Goal: Task Accomplishment & Management: Manage account settings

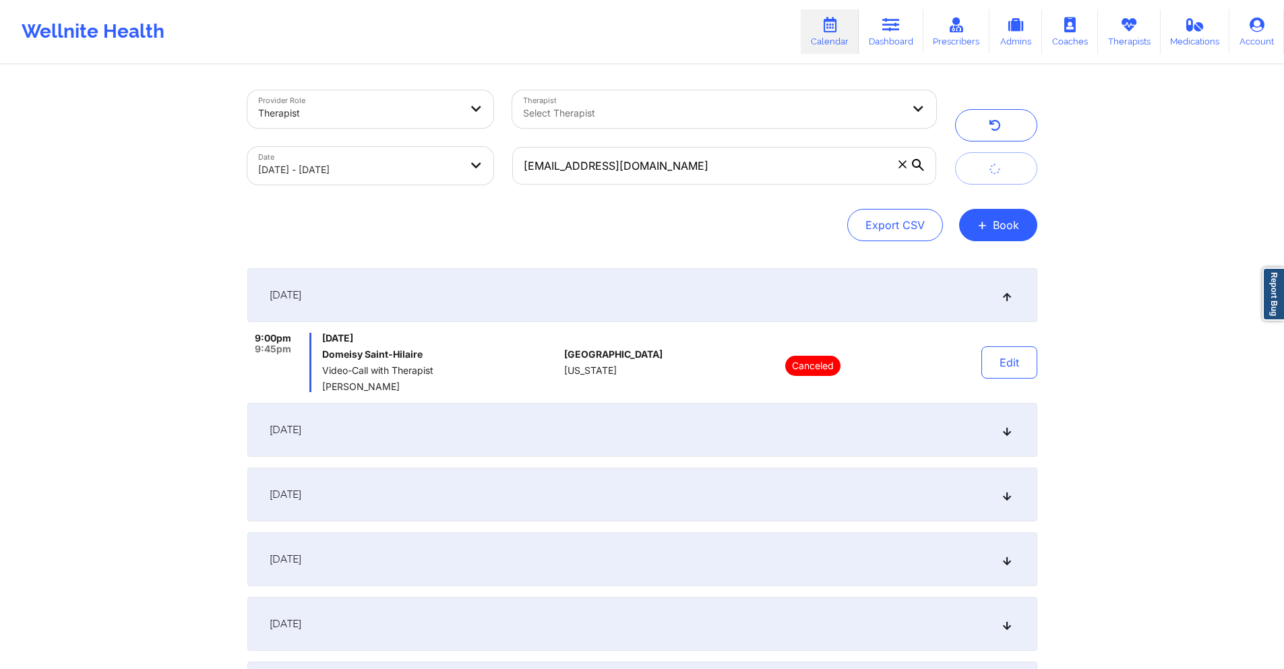
click at [647, 427] on div "[DATE]" at bounding box center [642, 430] width 790 height 54
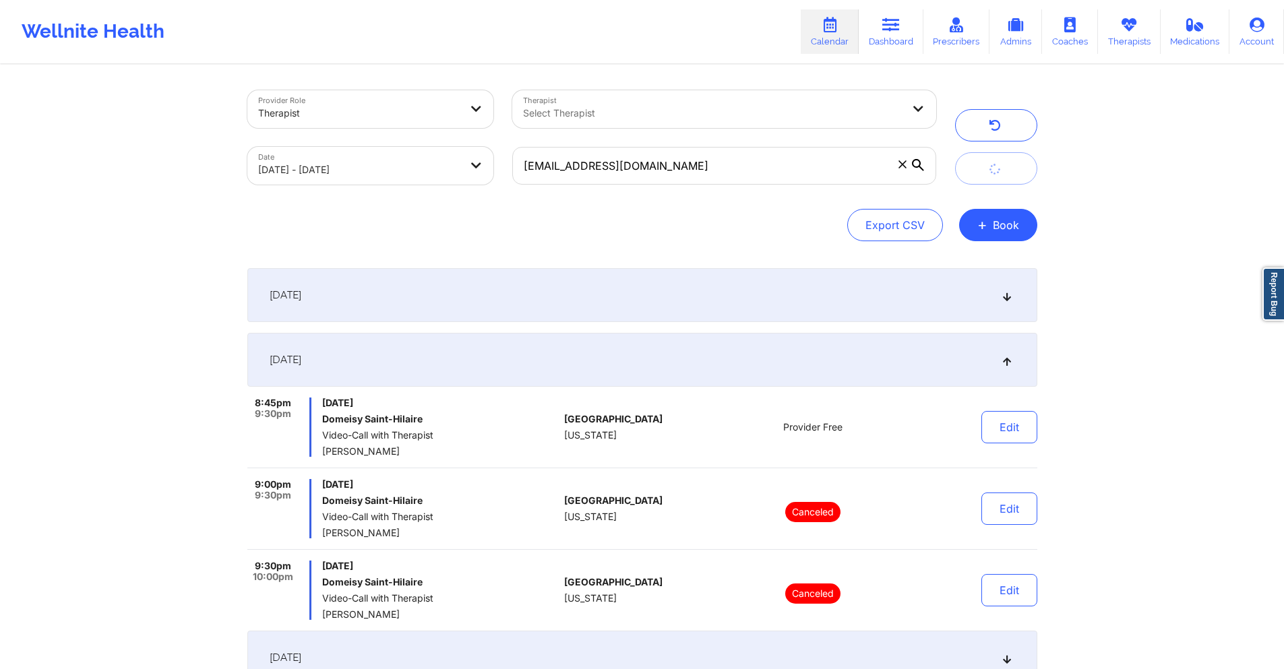
click at [591, 289] on div "[DATE]" at bounding box center [642, 295] width 790 height 54
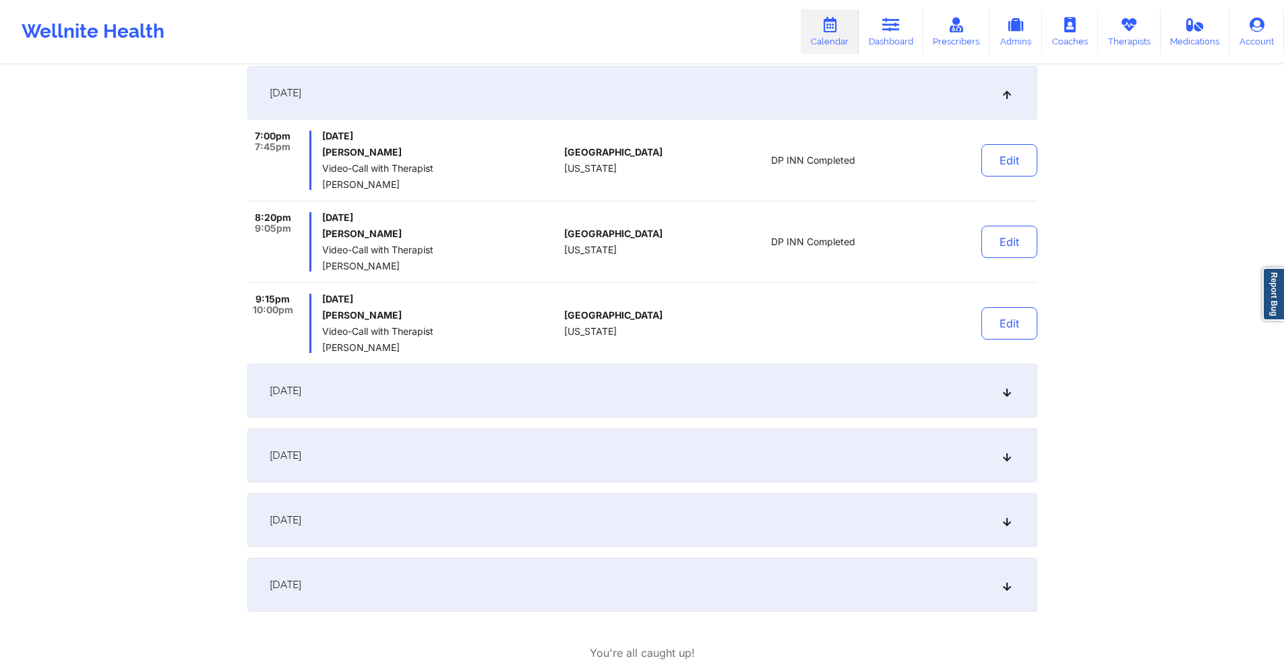
click at [516, 394] on div "[DATE]" at bounding box center [642, 391] width 790 height 54
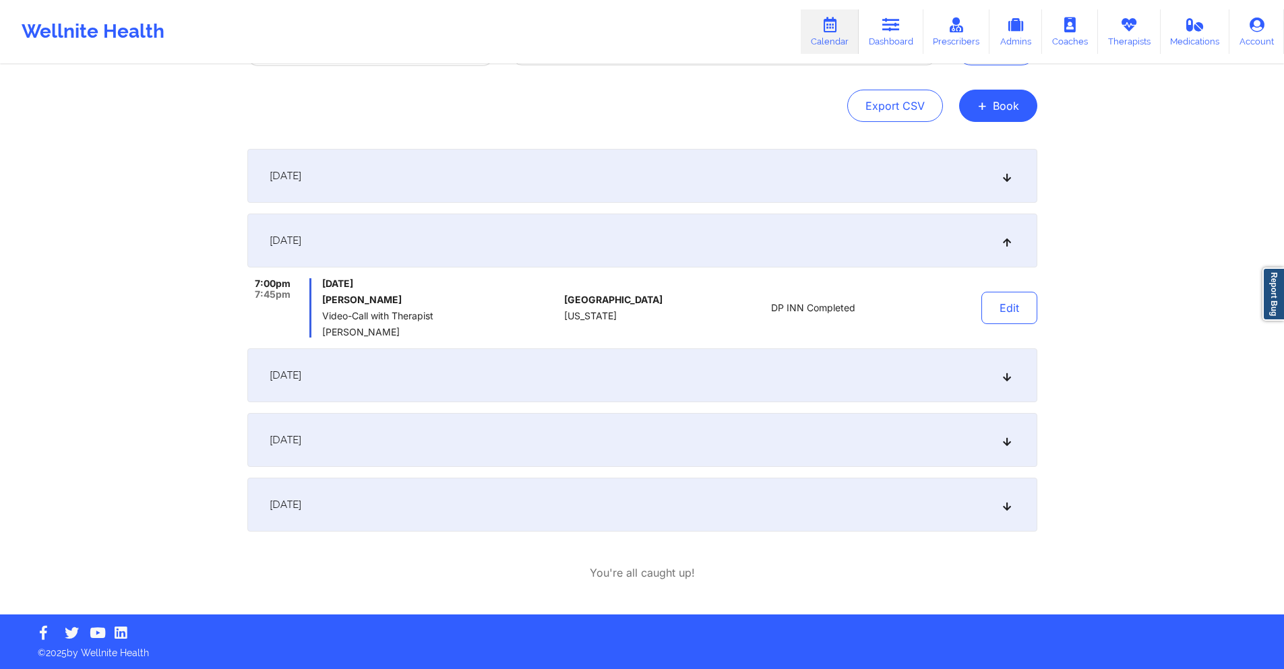
scroll to position [119, 0]
click at [543, 169] on div "[DATE]" at bounding box center [642, 176] width 790 height 54
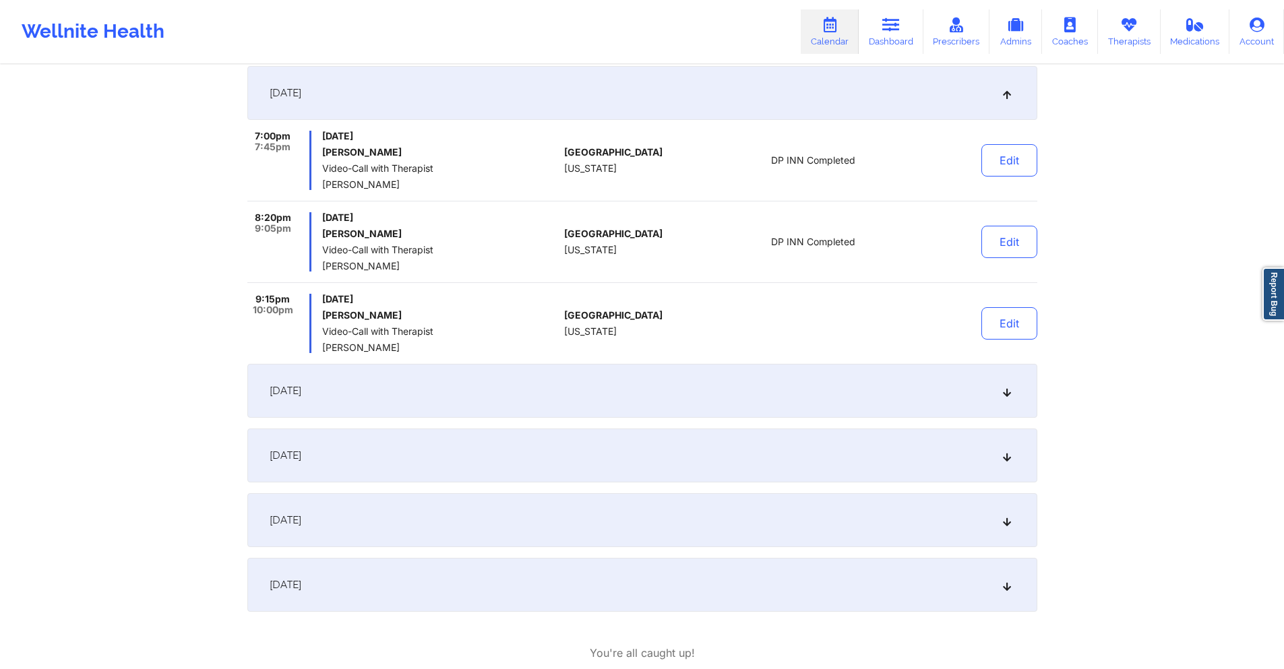
click at [551, 395] on div "[DATE]" at bounding box center [642, 391] width 790 height 54
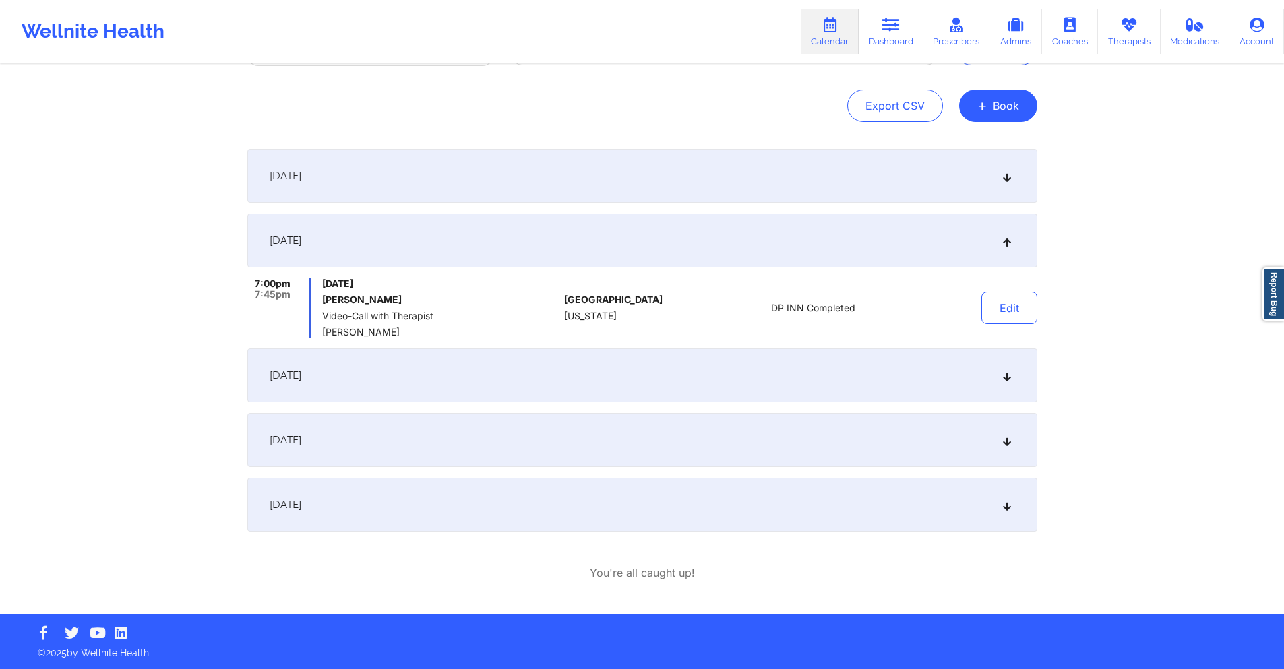
click at [557, 387] on div "[DATE]" at bounding box center [642, 376] width 790 height 54
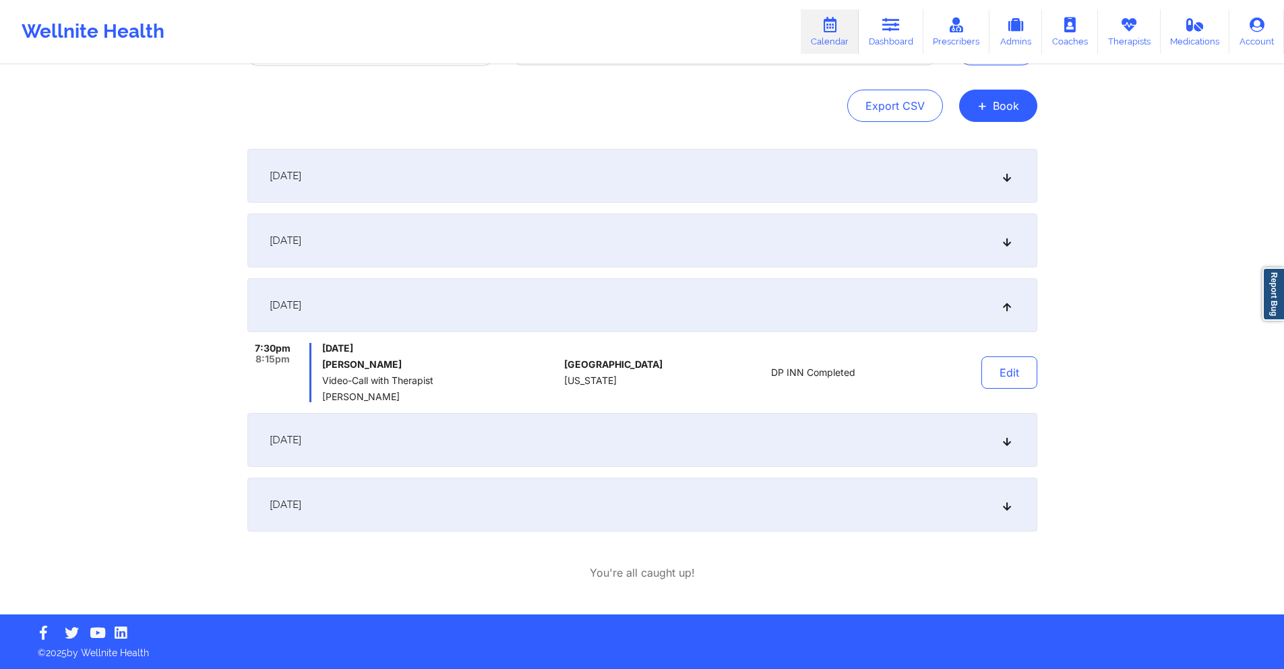
click at [564, 243] on div "[DATE]" at bounding box center [642, 241] width 790 height 54
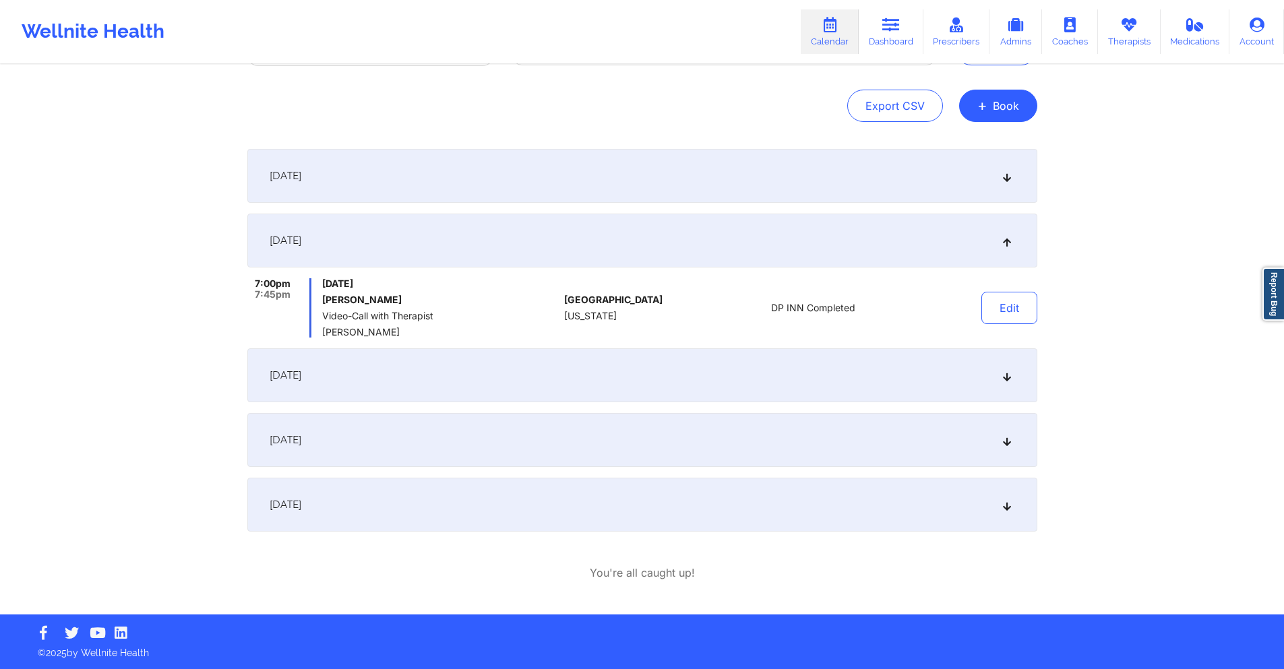
click at [574, 187] on div "[DATE]" at bounding box center [642, 176] width 790 height 54
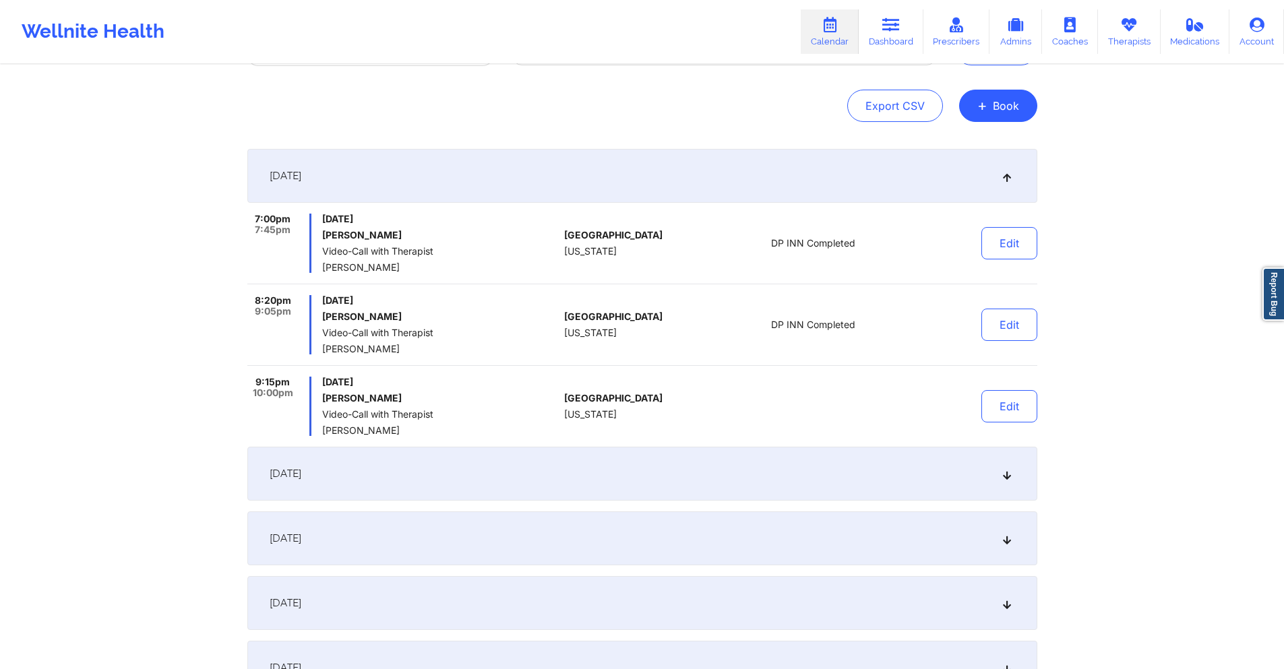
scroll to position [202, 0]
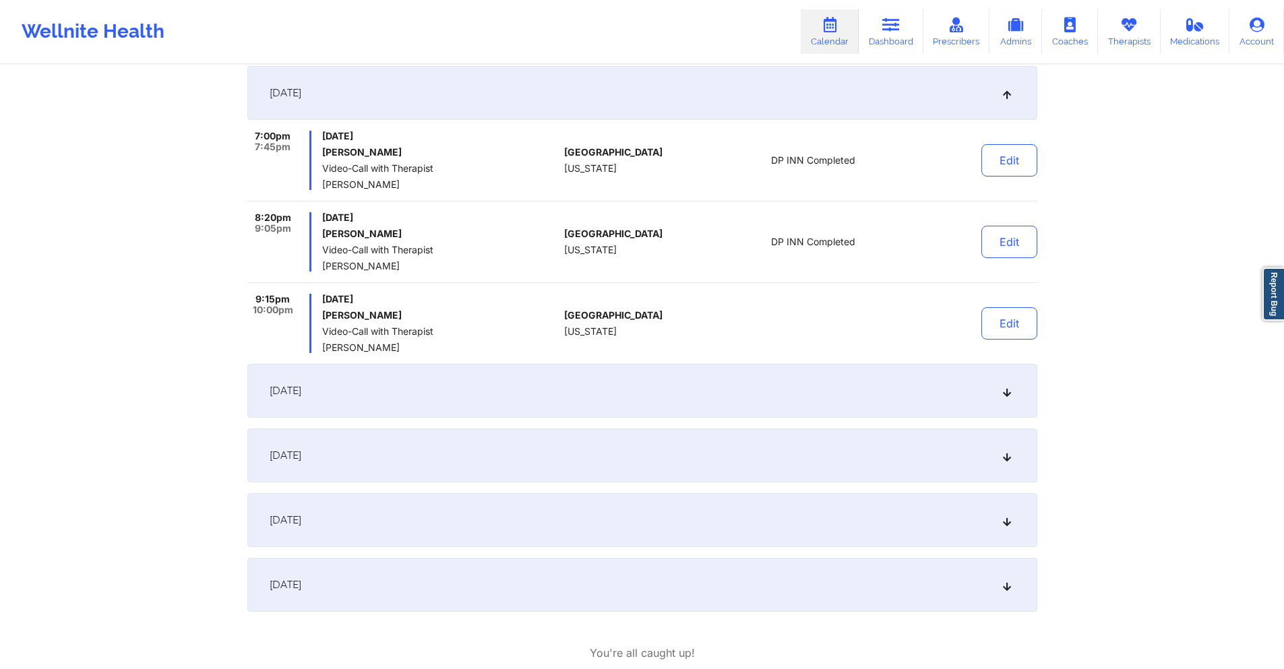
click at [735, 386] on div "[DATE]" at bounding box center [642, 391] width 790 height 54
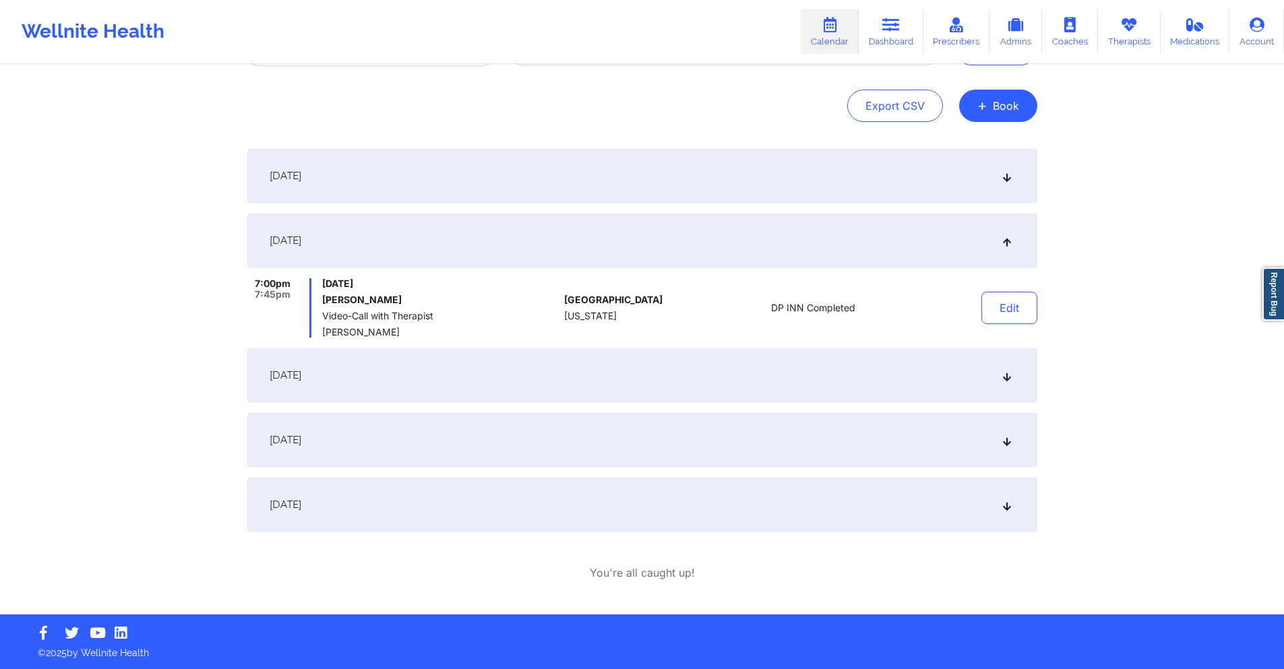
click at [735, 386] on div "[DATE]" at bounding box center [642, 376] width 790 height 54
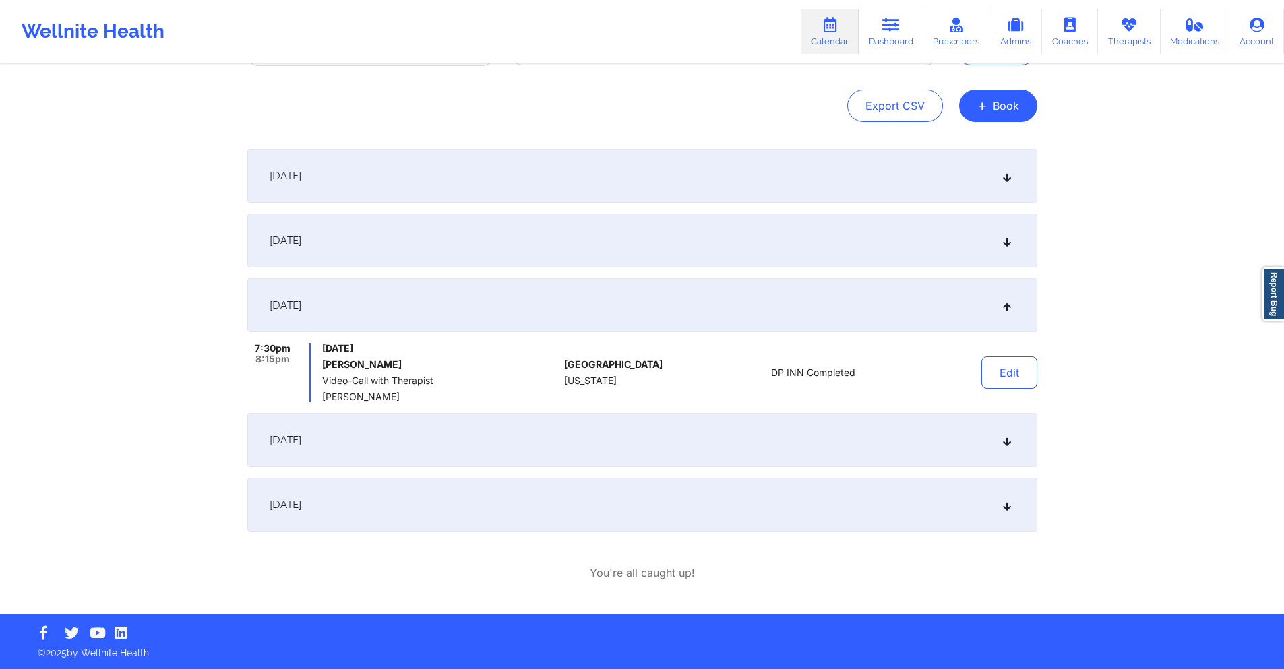
click at [724, 440] on div "[DATE]" at bounding box center [642, 440] width 790 height 54
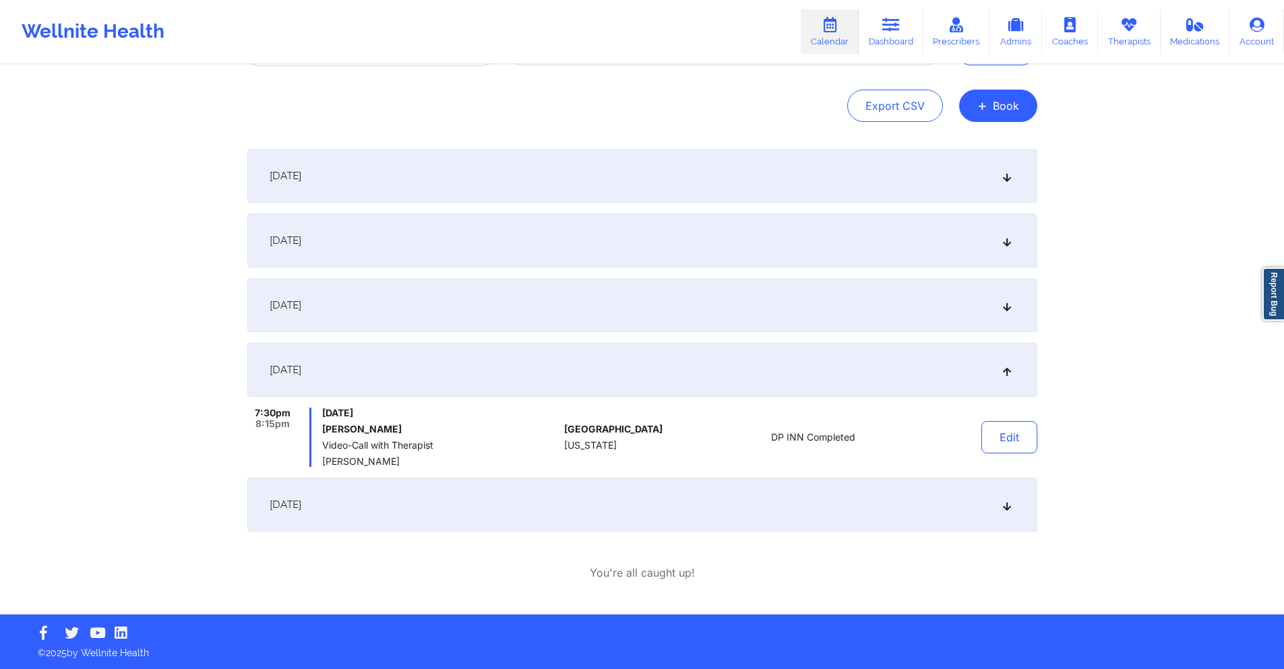
click at [724, 506] on div "[DATE]" at bounding box center [642, 505] width 790 height 54
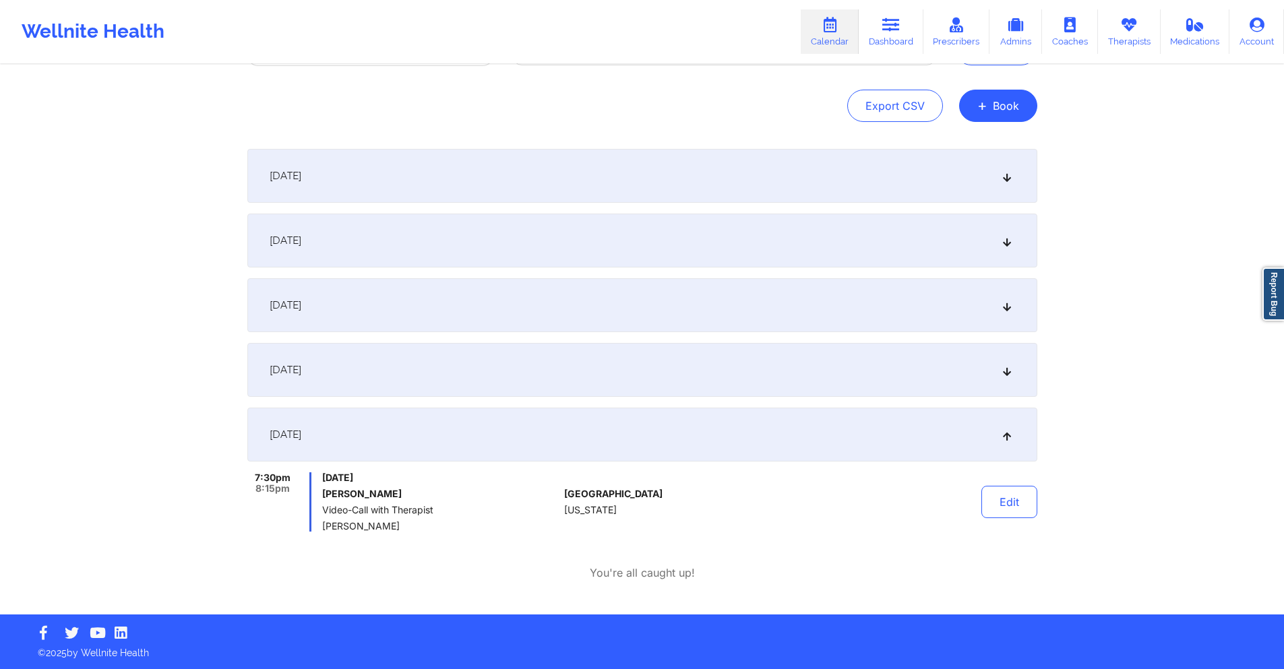
click at [538, 380] on div "[DATE]" at bounding box center [642, 370] width 790 height 54
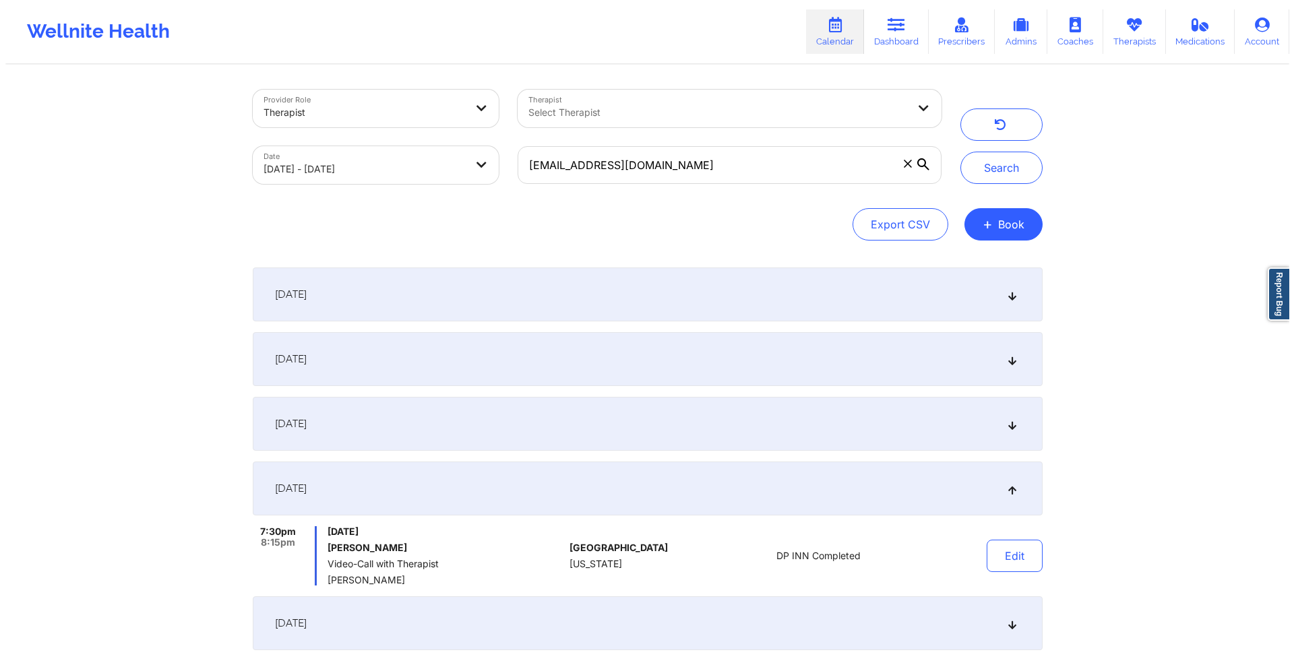
scroll to position [0, 0]
click at [699, 173] on input "[EMAIL_ADDRESS][DOMAIN_NAME]" at bounding box center [723, 166] width 423 height 38
paste input "dcammarata1106"
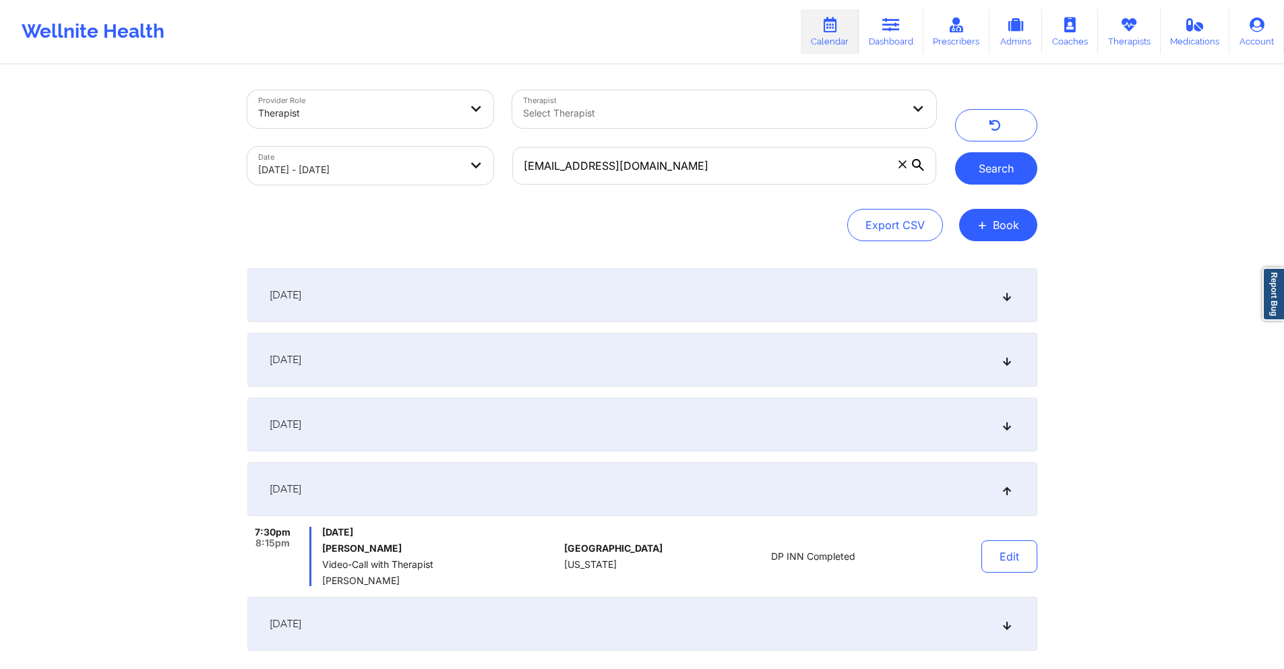
click at [988, 163] on button "Search" at bounding box center [996, 168] width 82 height 32
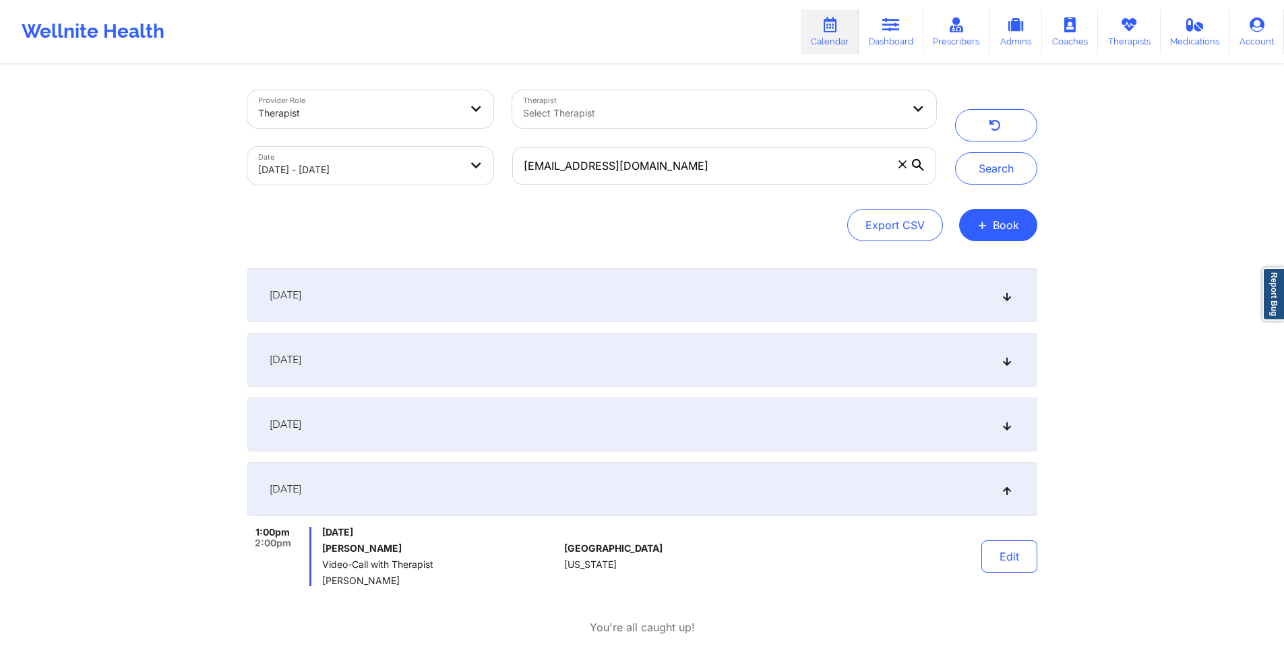
click at [535, 303] on div "[DATE]" at bounding box center [642, 295] width 790 height 54
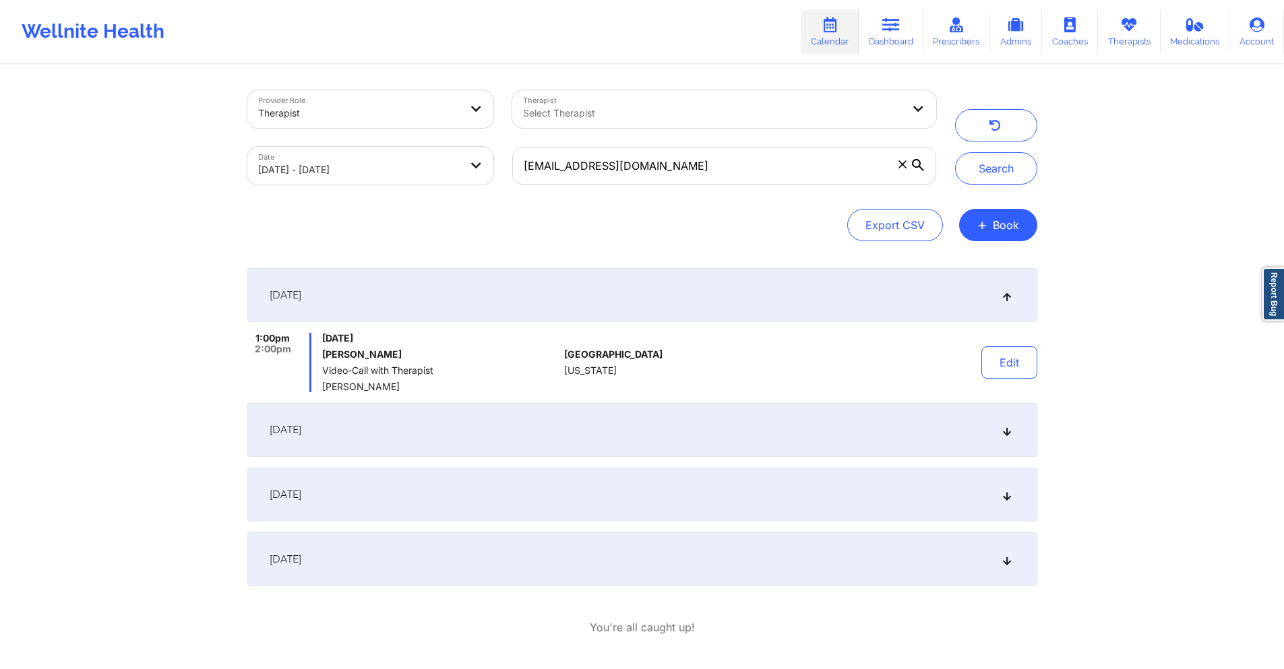
click at [539, 415] on div "[DATE]" at bounding box center [642, 430] width 790 height 54
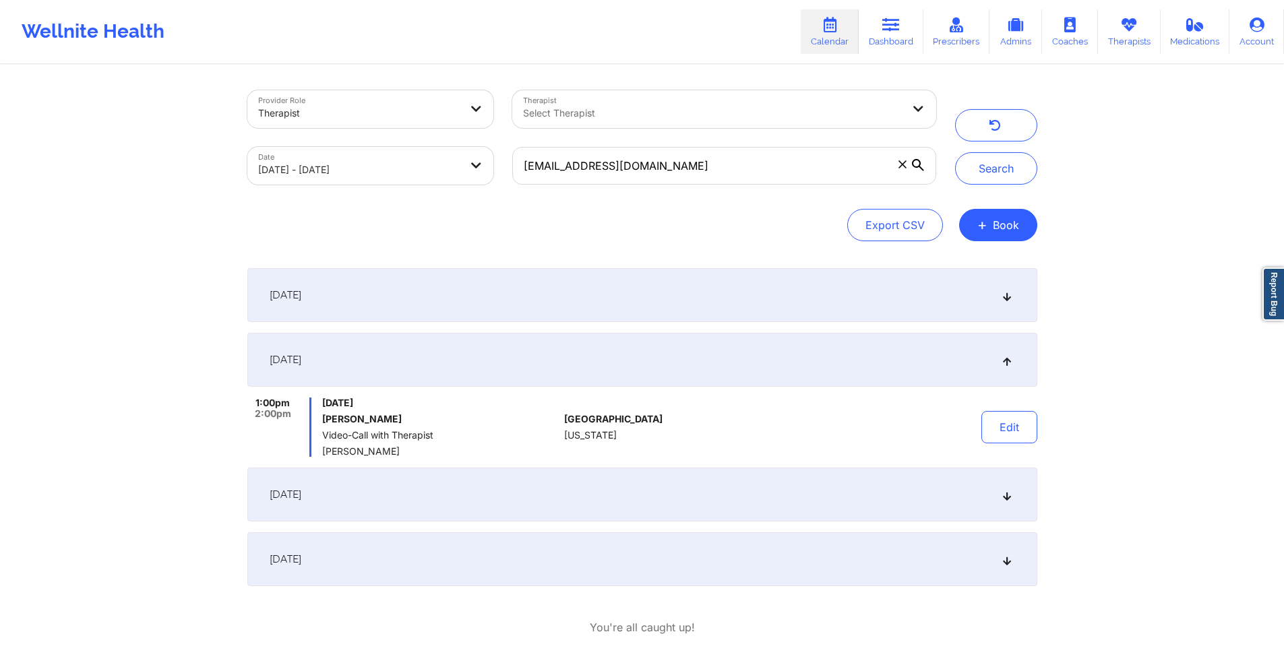
click at [548, 494] on div "[DATE]" at bounding box center [642, 495] width 790 height 54
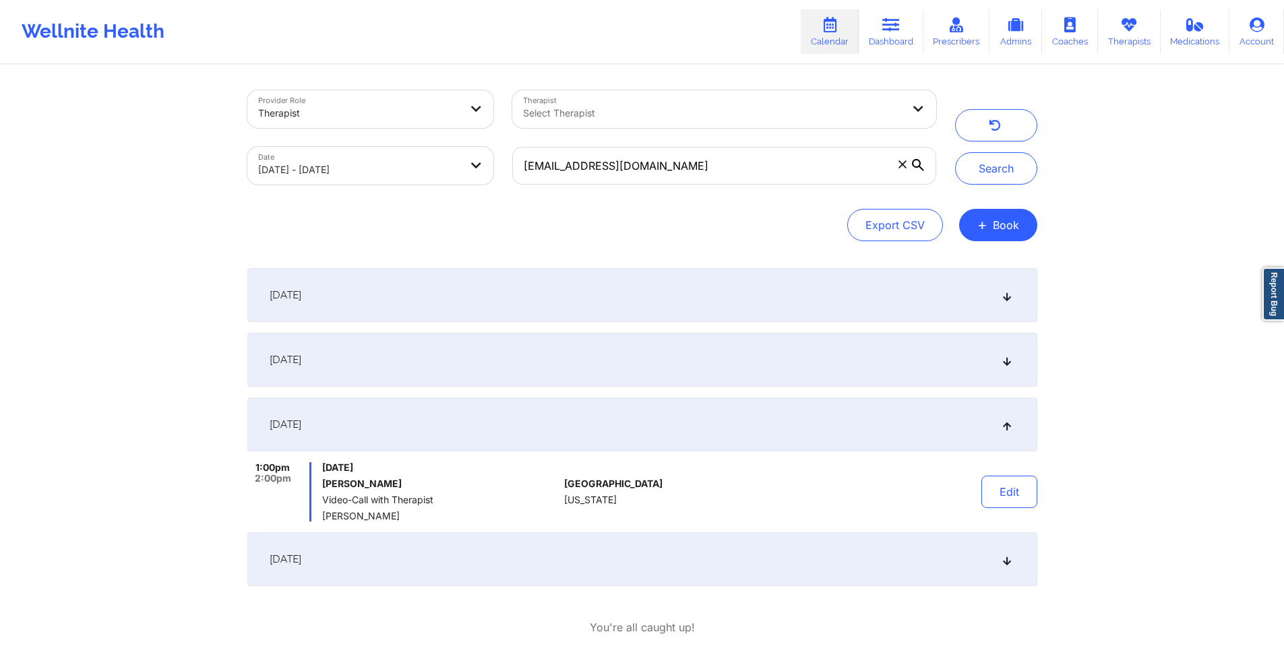
click at [545, 551] on div "[DATE]" at bounding box center [642, 560] width 790 height 54
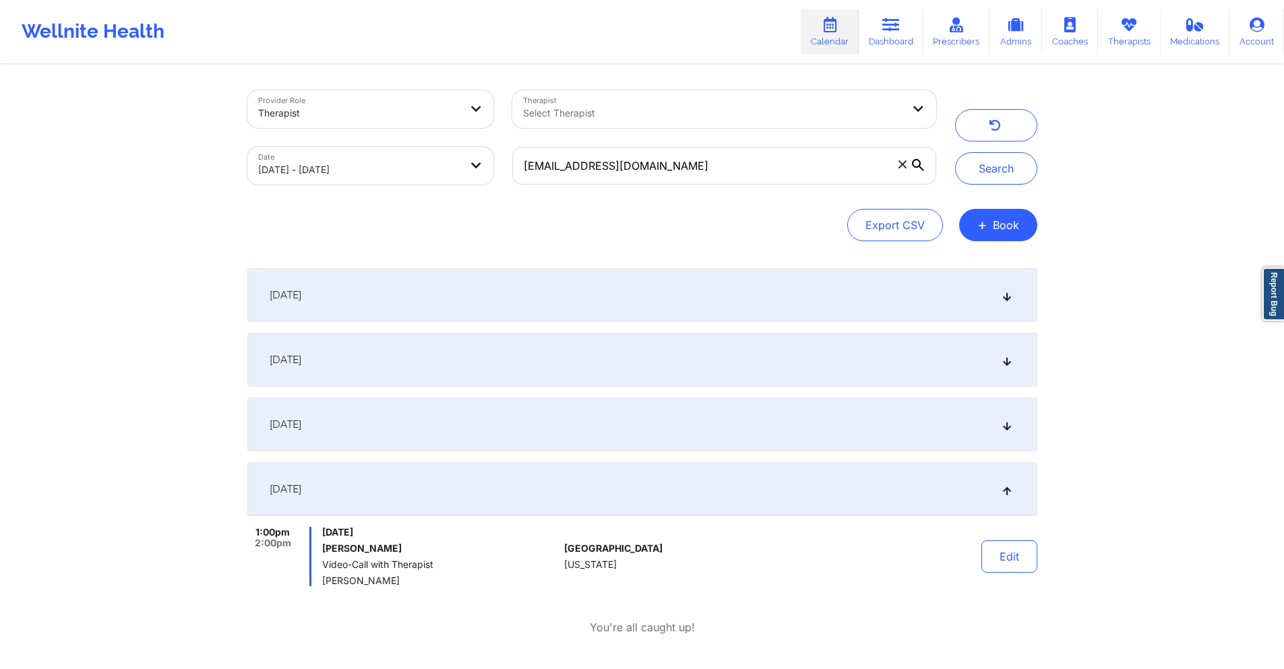
click at [551, 297] on div "[DATE]" at bounding box center [642, 295] width 790 height 54
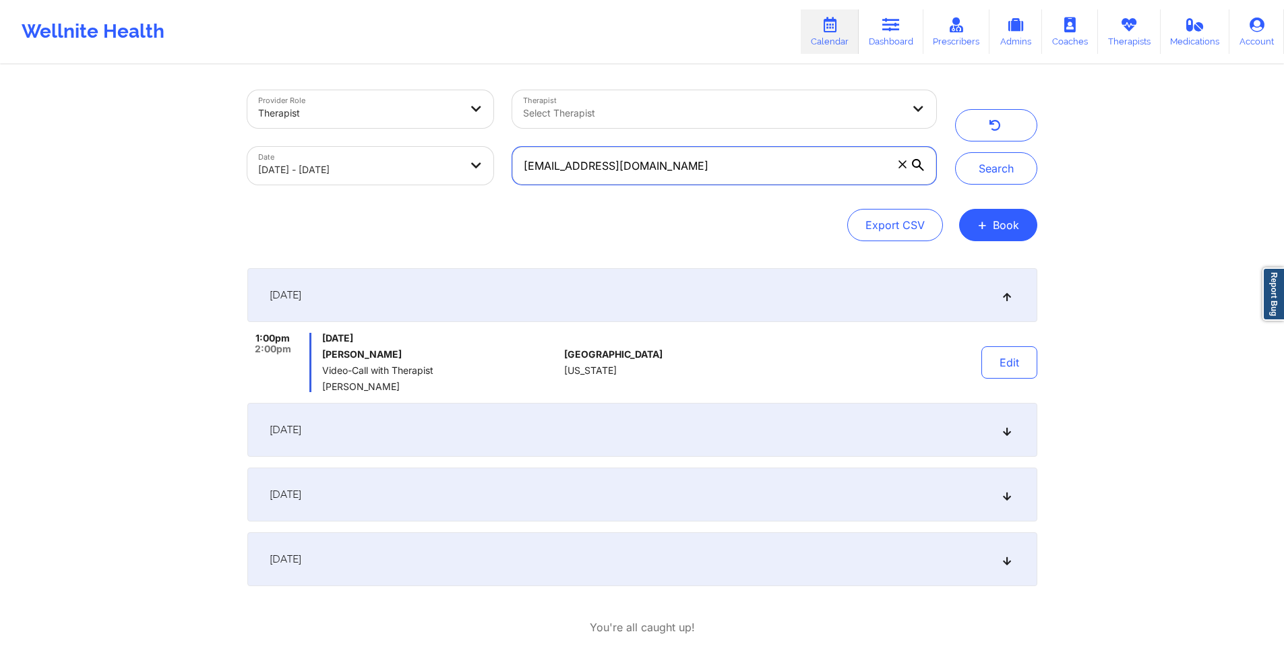
click at [646, 175] on input "[EMAIL_ADDRESS][DOMAIN_NAME]" at bounding box center [723, 166] width 423 height 38
paste input "wendymariejohnson123"
click at [1005, 169] on button "Search" at bounding box center [996, 168] width 82 height 32
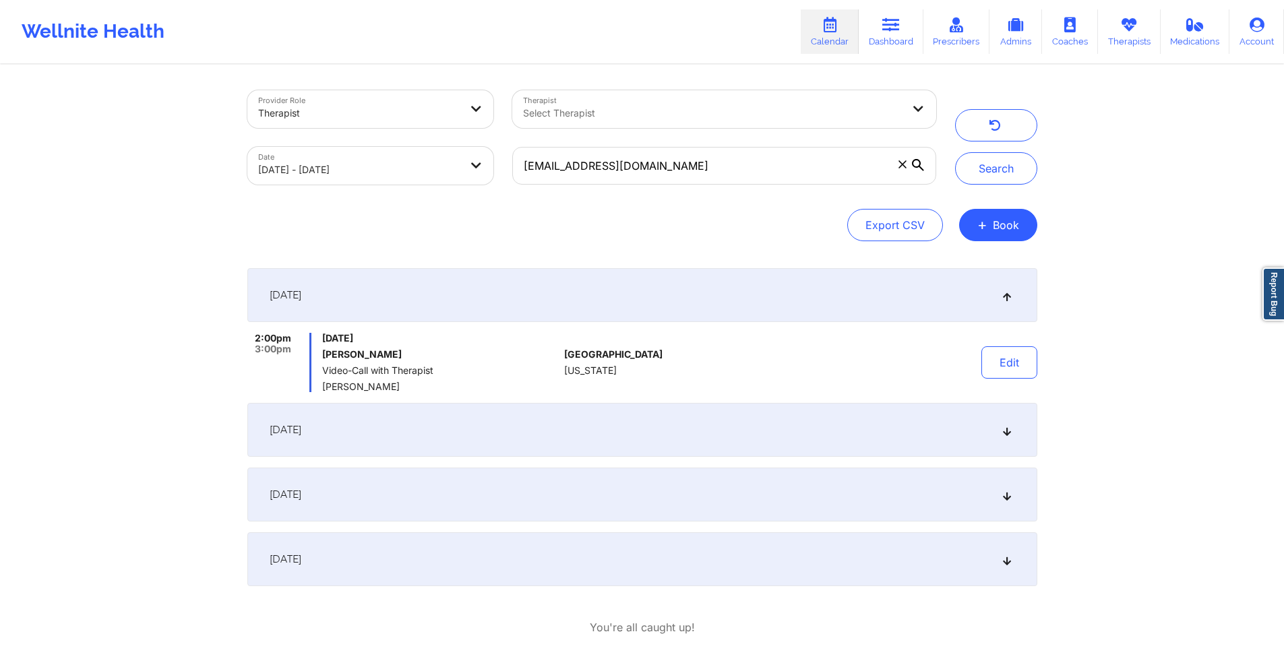
click at [616, 430] on div "[DATE]" at bounding box center [642, 430] width 790 height 54
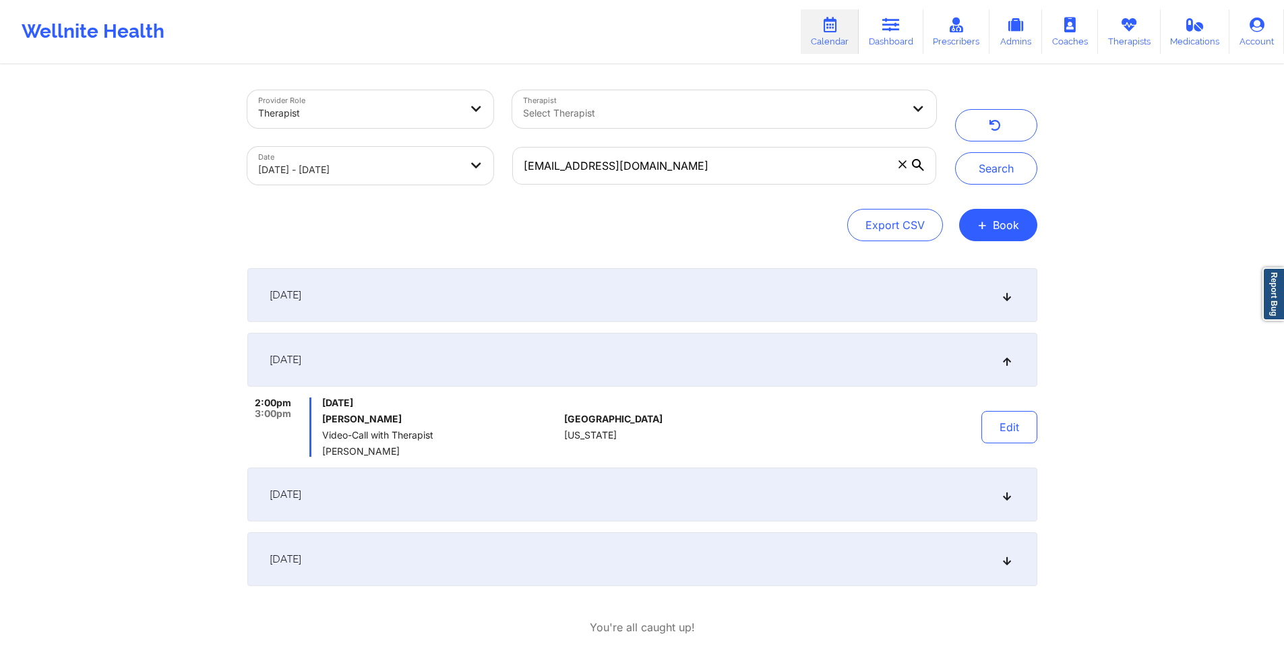
click at [614, 502] on div "[DATE]" at bounding box center [642, 495] width 790 height 54
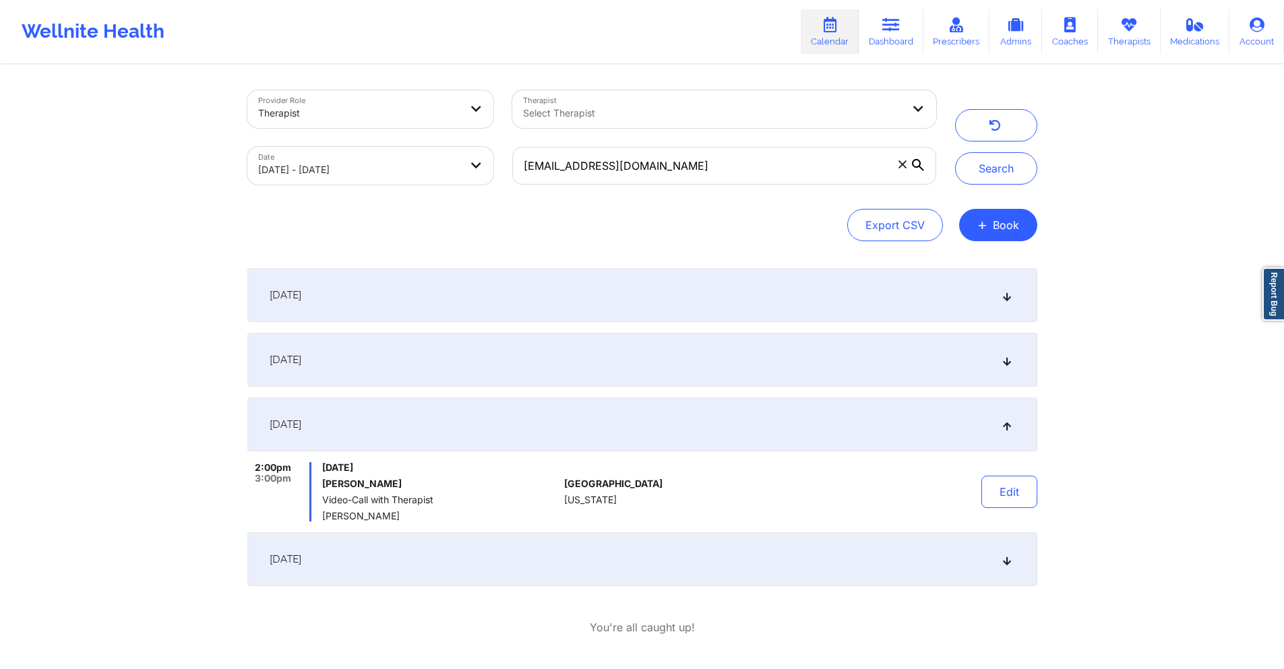
drag, startPoint x: 610, startPoint y: 556, endPoint x: 604, endPoint y: 515, distance: 41.6
click at [609, 557] on div "[DATE]" at bounding box center [642, 560] width 790 height 54
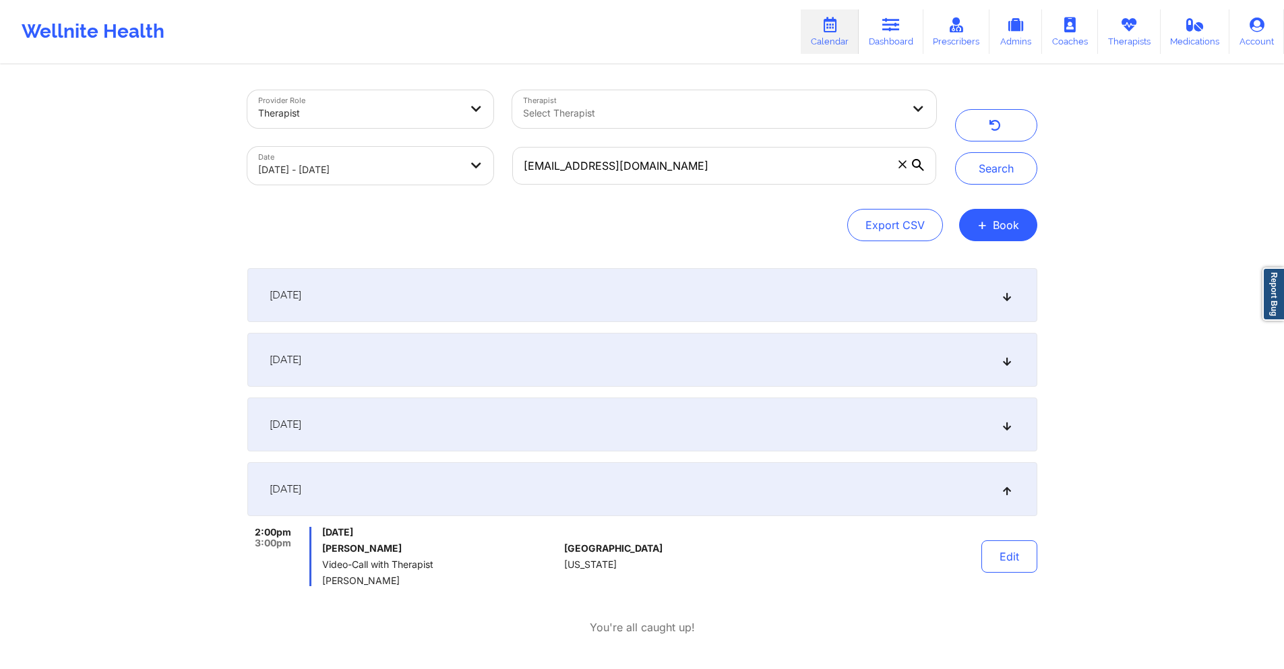
click at [430, 301] on div "[DATE]" at bounding box center [642, 295] width 790 height 54
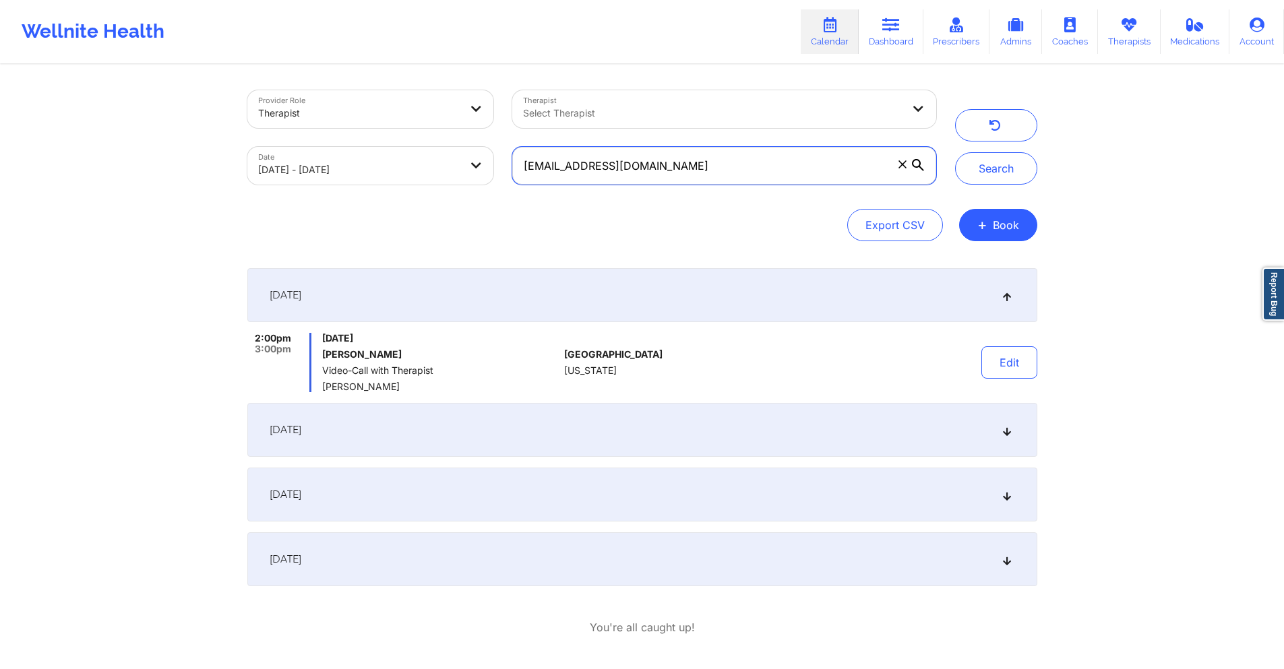
click at [742, 172] on input "[EMAIL_ADDRESS][DOMAIN_NAME]" at bounding box center [723, 166] width 423 height 38
click at [742, 171] on input "[EMAIL_ADDRESS][DOMAIN_NAME]" at bounding box center [723, 166] width 423 height 38
paste input "rymndlp"
type input "[EMAIL_ADDRESS][DOMAIN_NAME]"
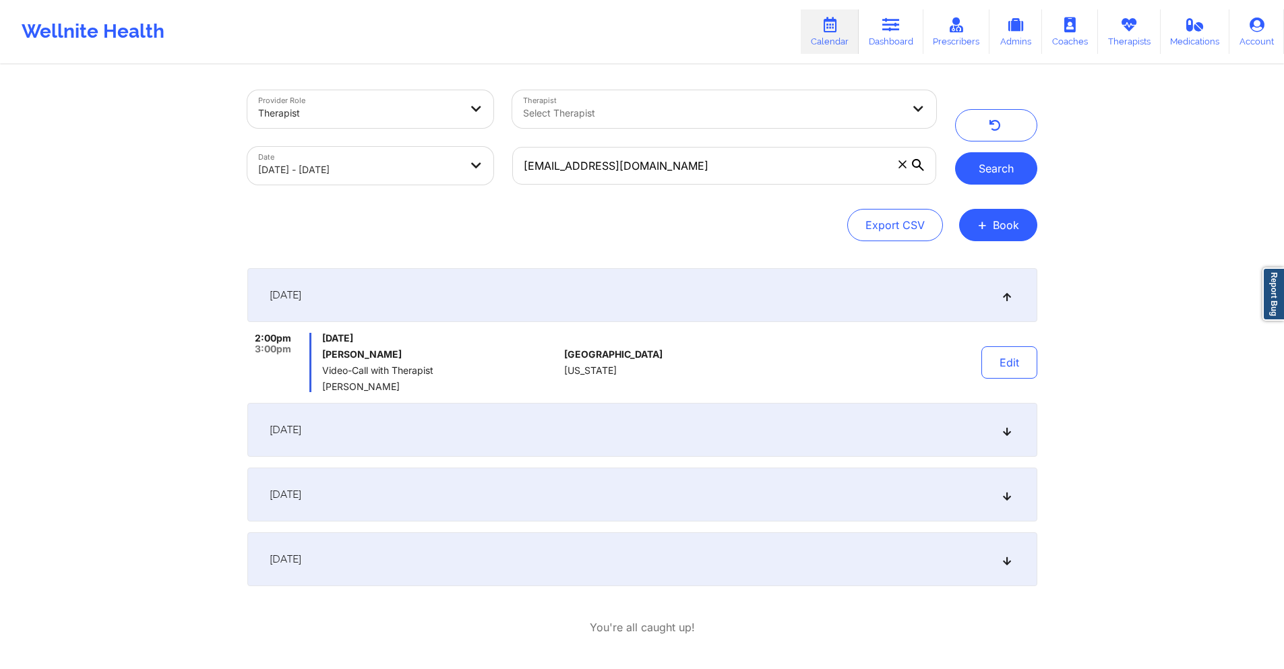
click at [1008, 169] on button "Search" at bounding box center [996, 168] width 82 height 32
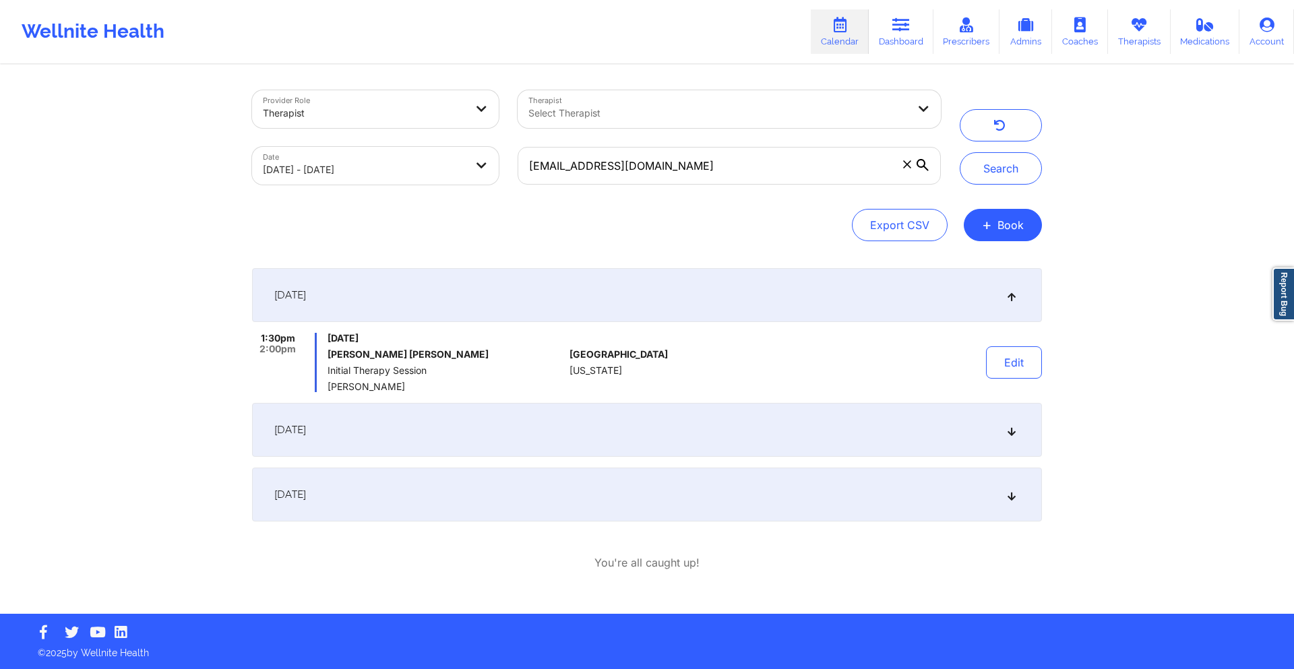
click at [624, 415] on div "[DATE]" at bounding box center [647, 430] width 790 height 54
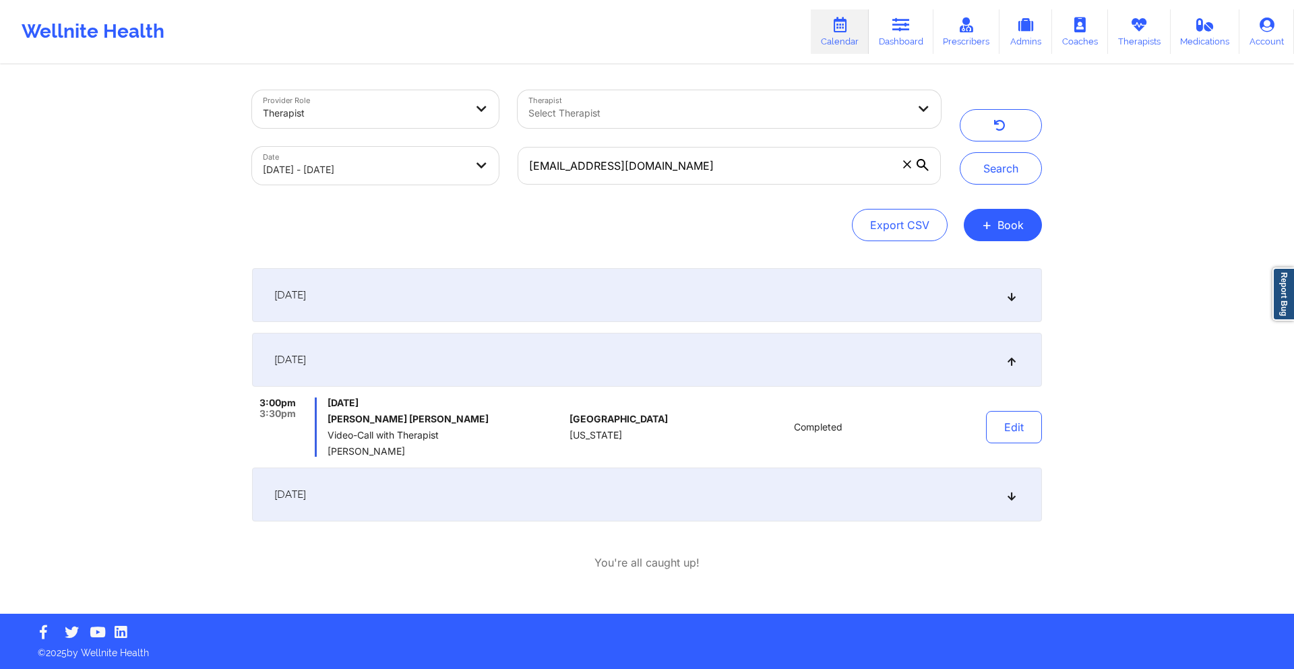
click at [630, 288] on div "[DATE]" at bounding box center [647, 295] width 790 height 54
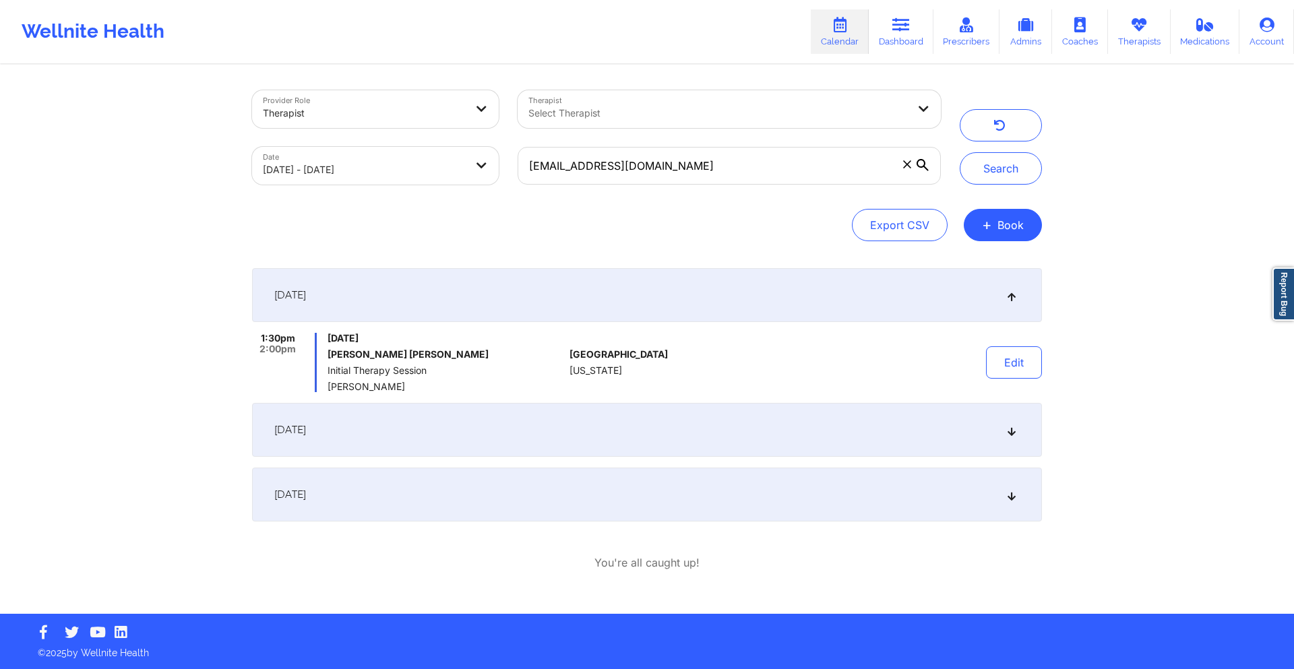
click at [607, 427] on div "[DATE]" at bounding box center [647, 430] width 790 height 54
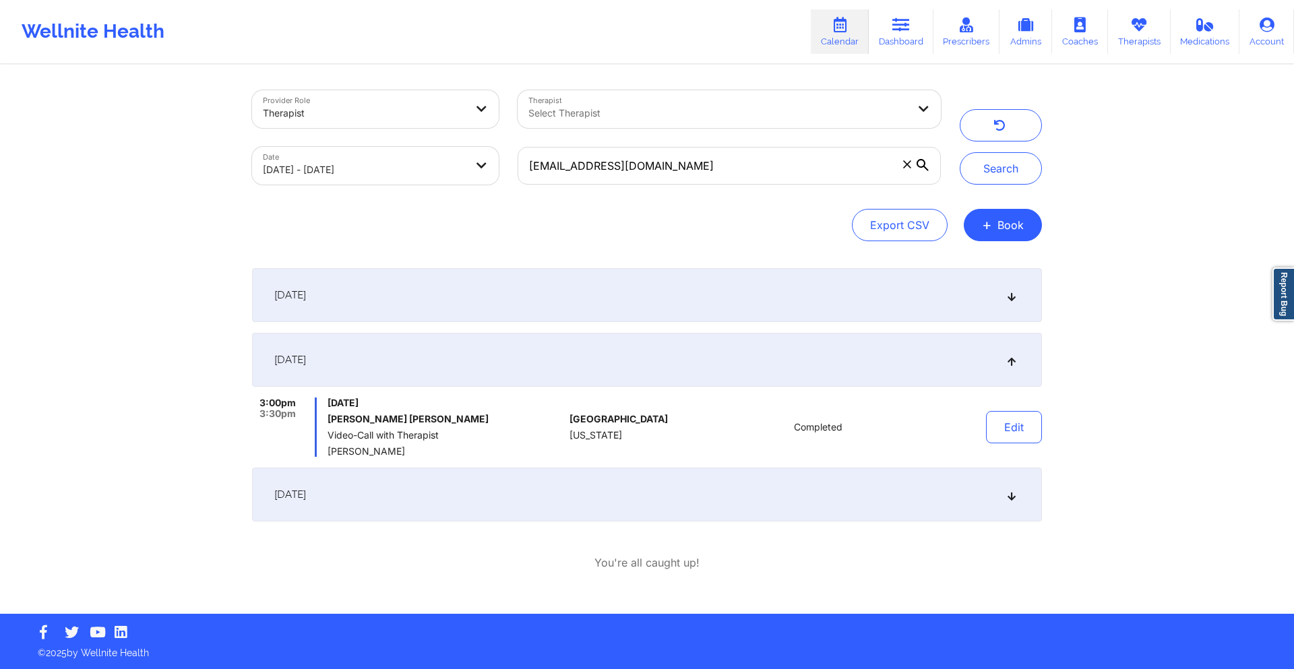
click at [598, 467] on div "[DATE] 1:30pm 2:00pm [DATE] [PERSON_NAME] [PERSON_NAME] Initial Therapy Session…" at bounding box center [647, 395] width 790 height 254
click at [595, 486] on div "[DATE]" at bounding box center [647, 495] width 790 height 54
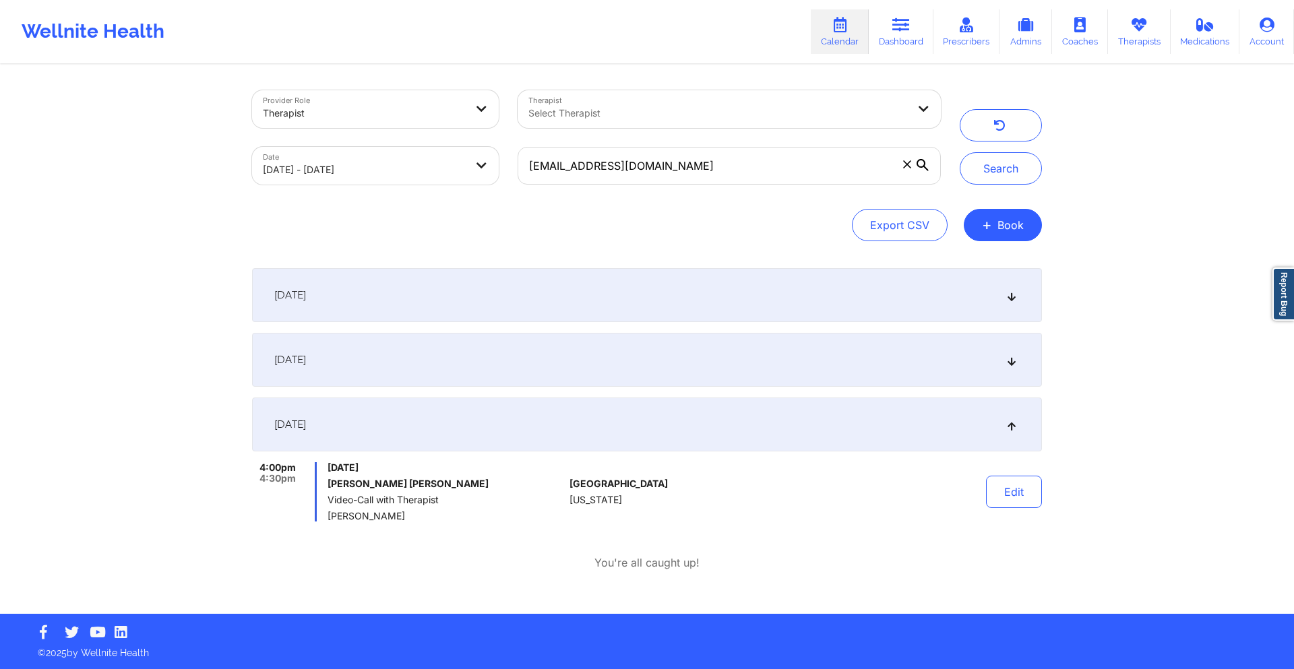
click at [624, 287] on div "[DATE]" at bounding box center [647, 295] width 790 height 54
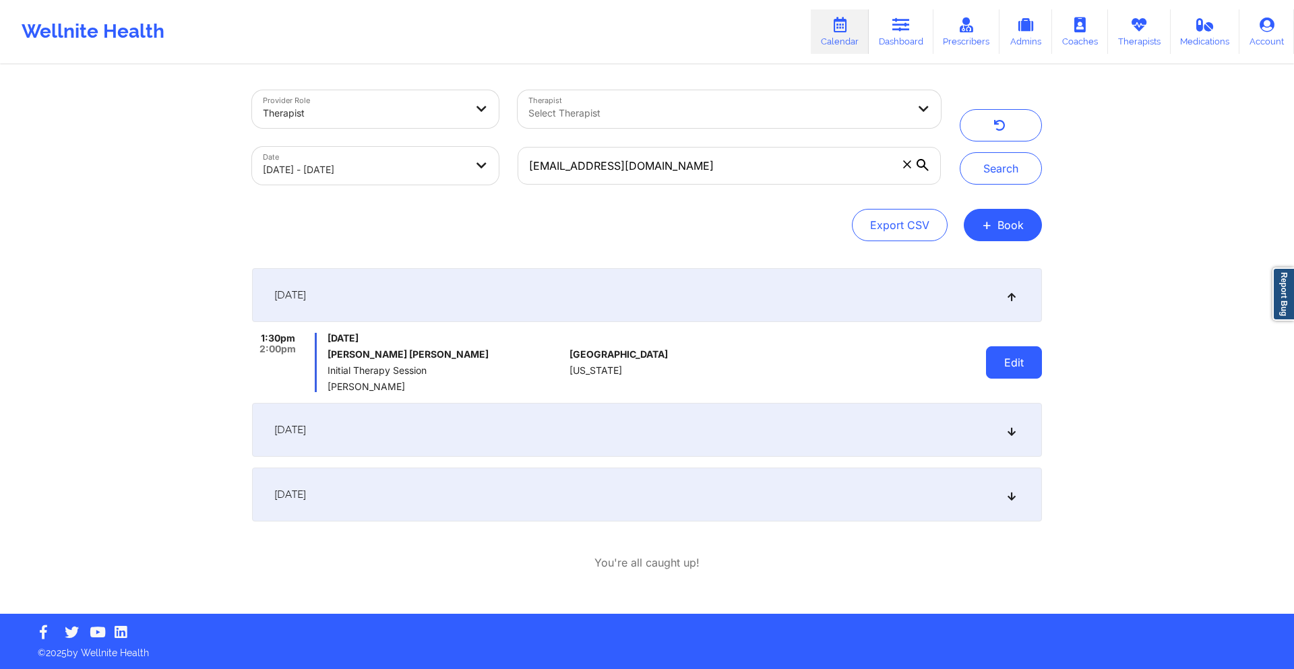
click at [1032, 365] on button "Edit" at bounding box center [1014, 363] width 56 height 32
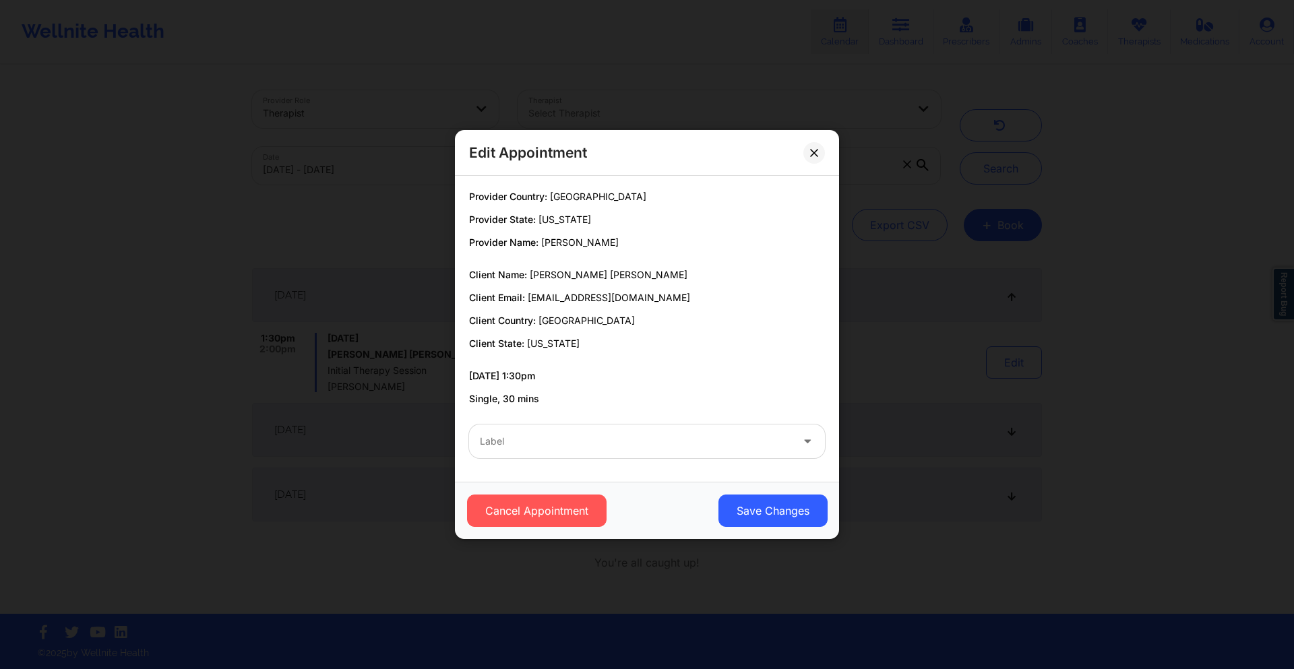
click at [549, 432] on div "Label" at bounding box center [631, 442] width 324 height 34
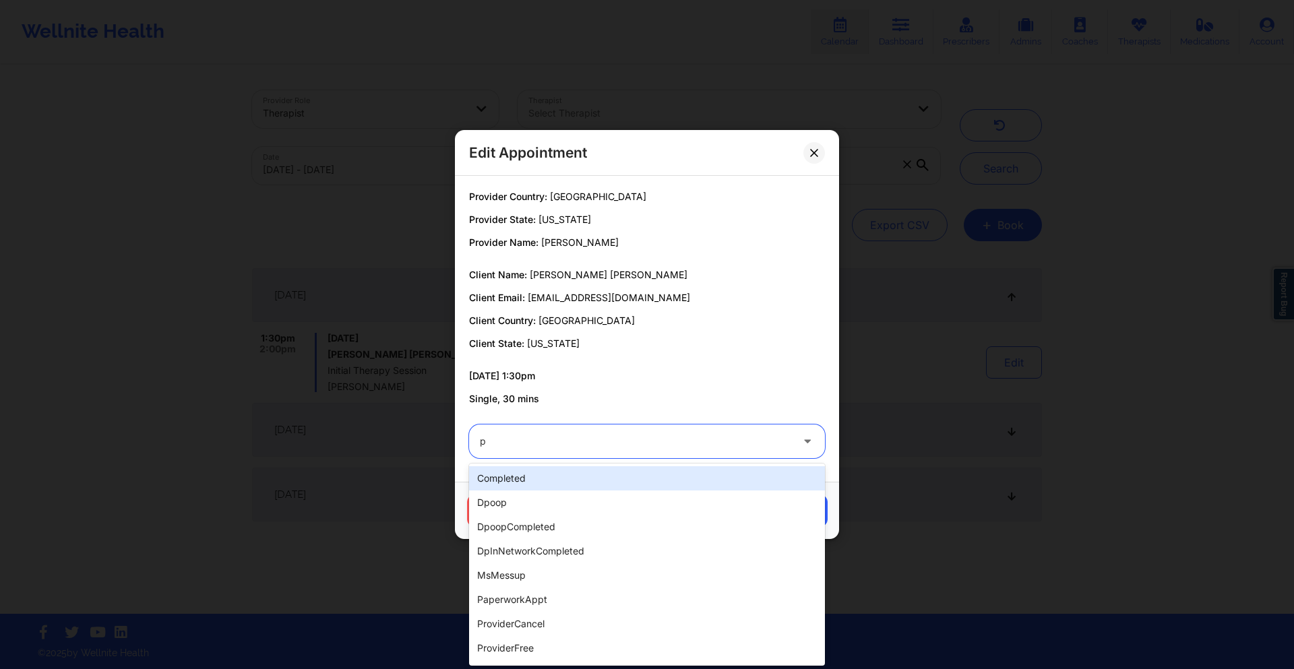
type input "pr"
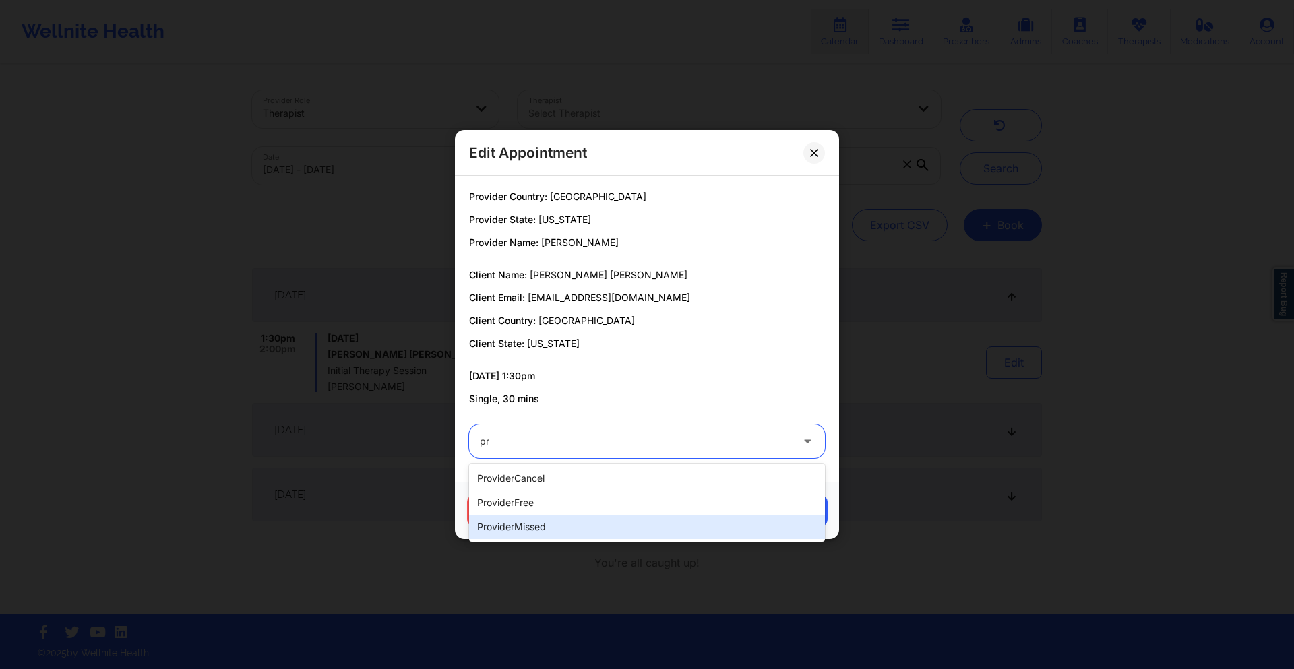
click at [549, 518] on div "providerMissed" at bounding box center [647, 527] width 356 height 24
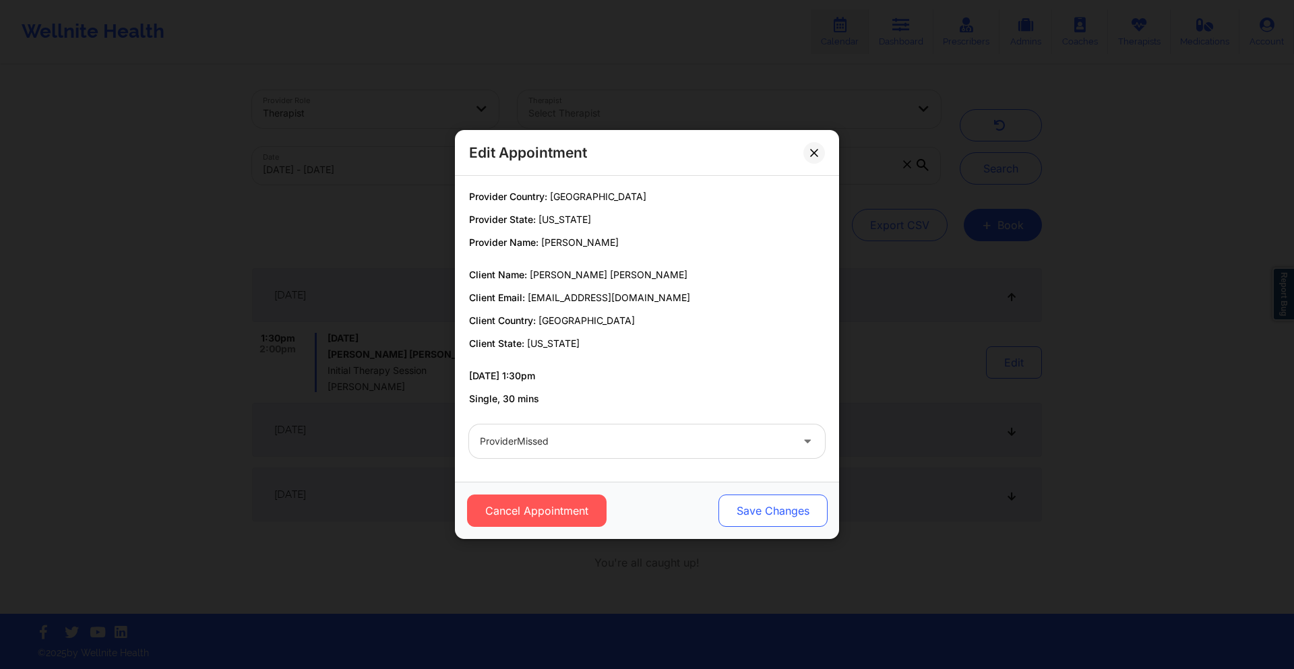
click at [750, 520] on button "Save Changes" at bounding box center [773, 511] width 109 height 32
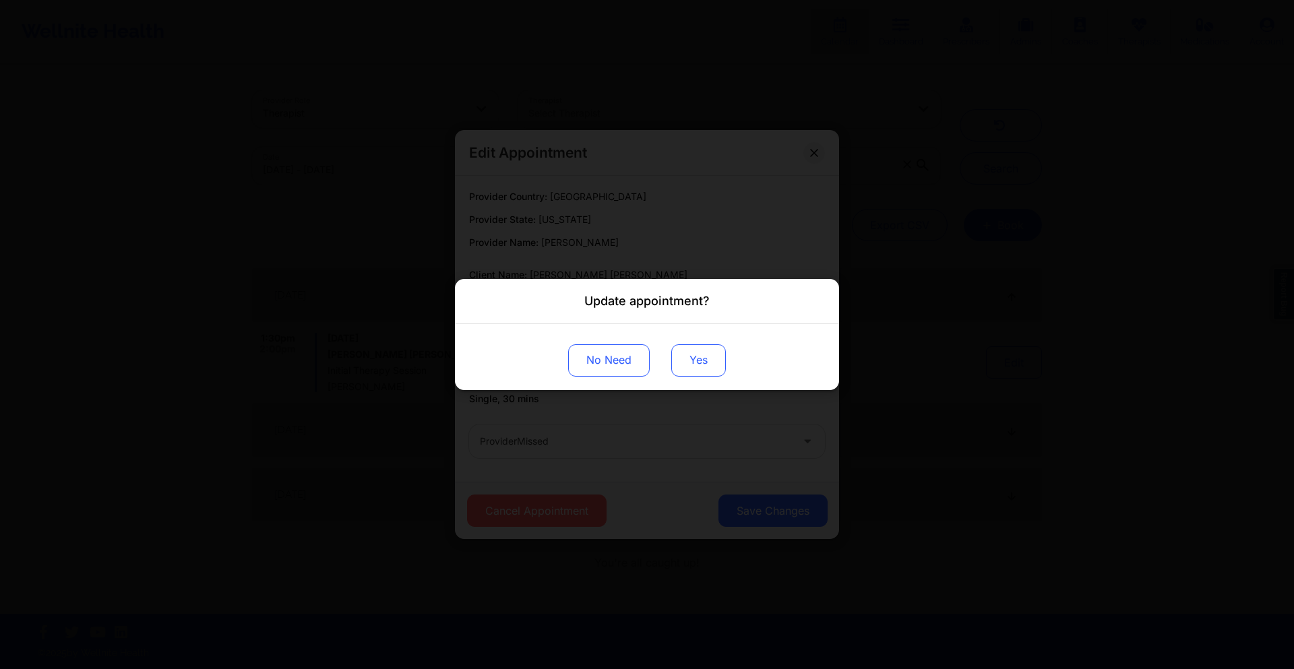
click at [711, 360] on button "Yes" at bounding box center [699, 361] width 55 height 32
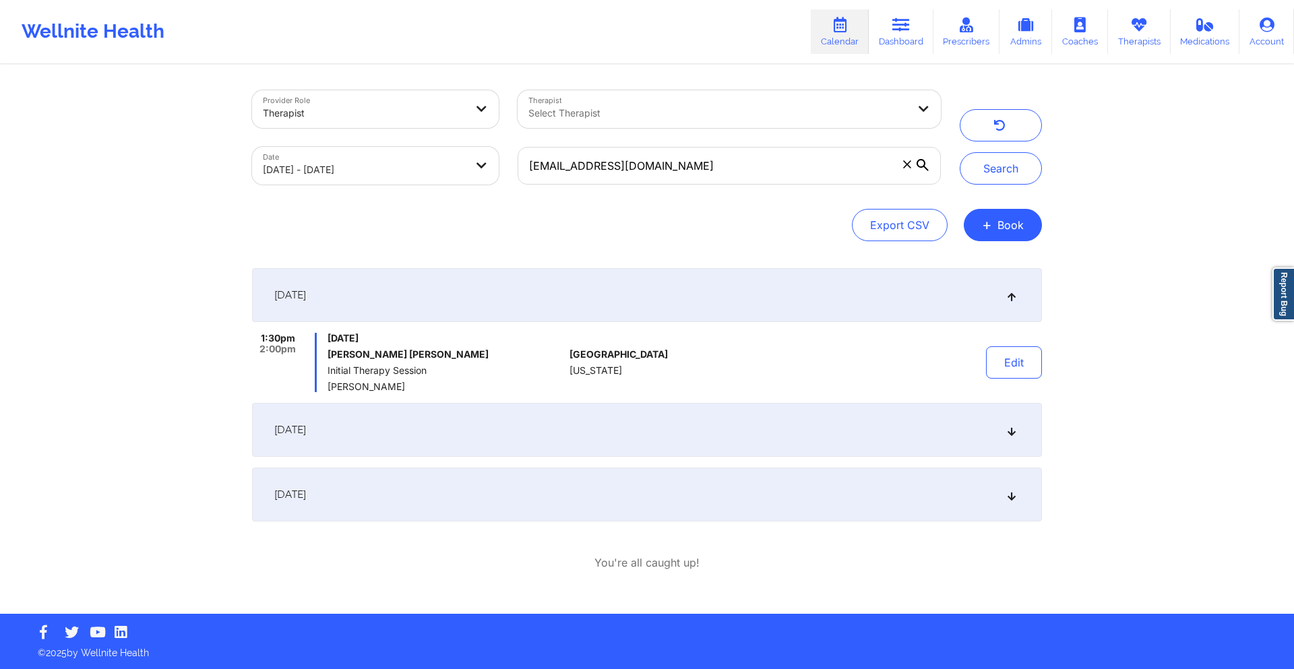
click at [913, 237] on button "Export CSV" at bounding box center [900, 225] width 96 height 32
select select "2025-7"
select select "2025-8"
click at [988, 163] on button "Search" at bounding box center [1001, 168] width 82 height 32
